Goal: Check status

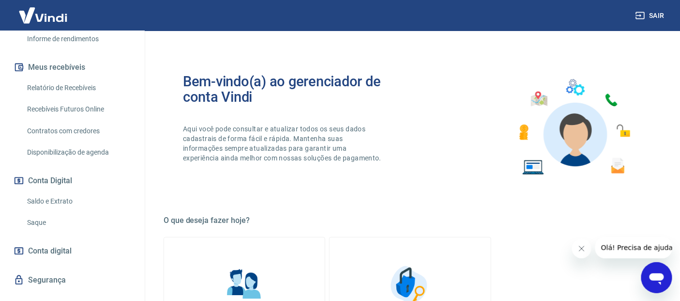
scroll to position [202, 0]
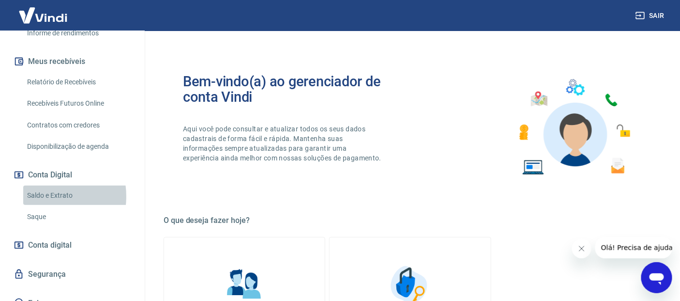
click at [38, 185] on link "Saldo e Extrato" at bounding box center [78, 195] width 110 height 20
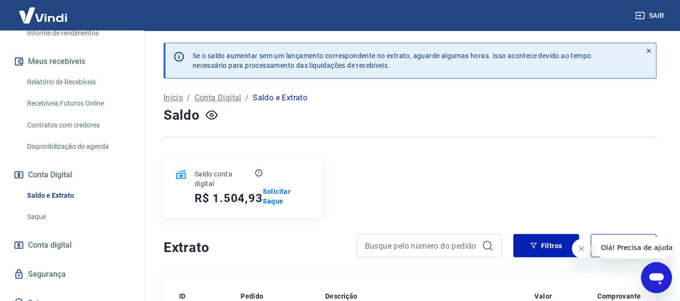
click at [656, 11] on button "Sair" at bounding box center [651, 16] width 35 height 18
